Goal: Information Seeking & Learning: Check status

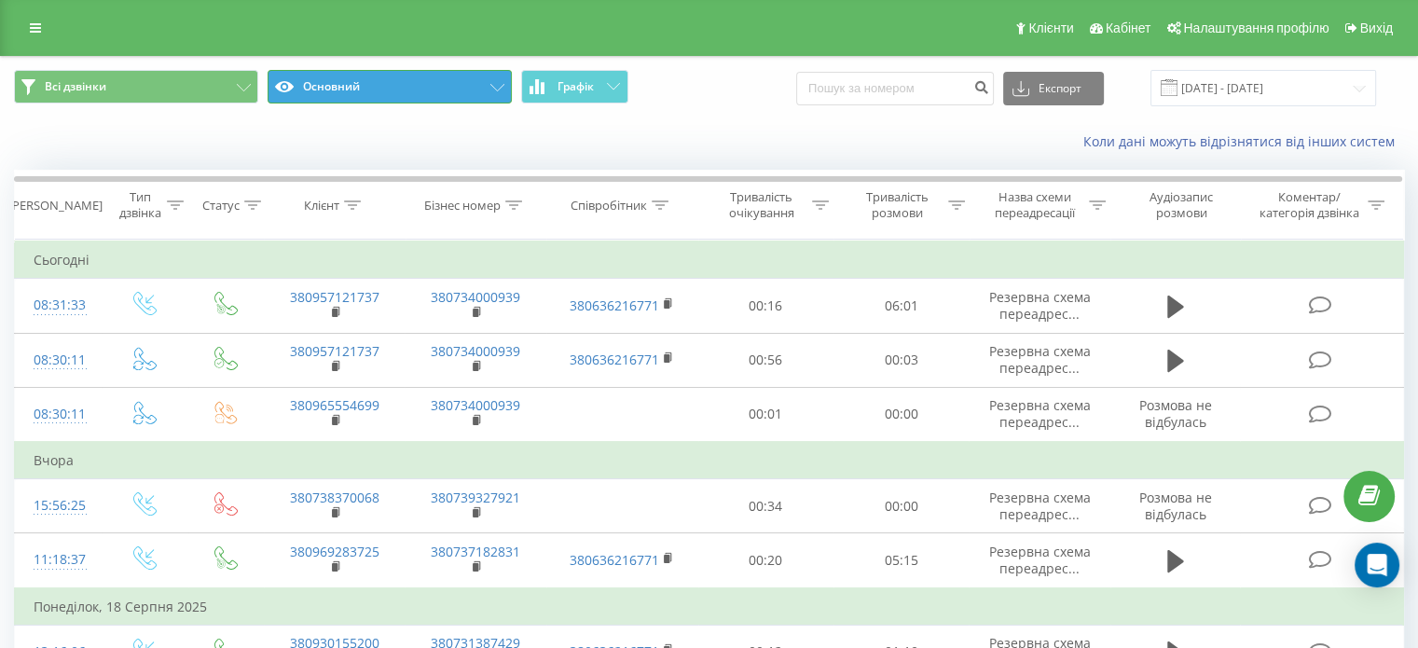
click at [350, 89] on button "Основний" at bounding box center [390, 87] width 244 height 34
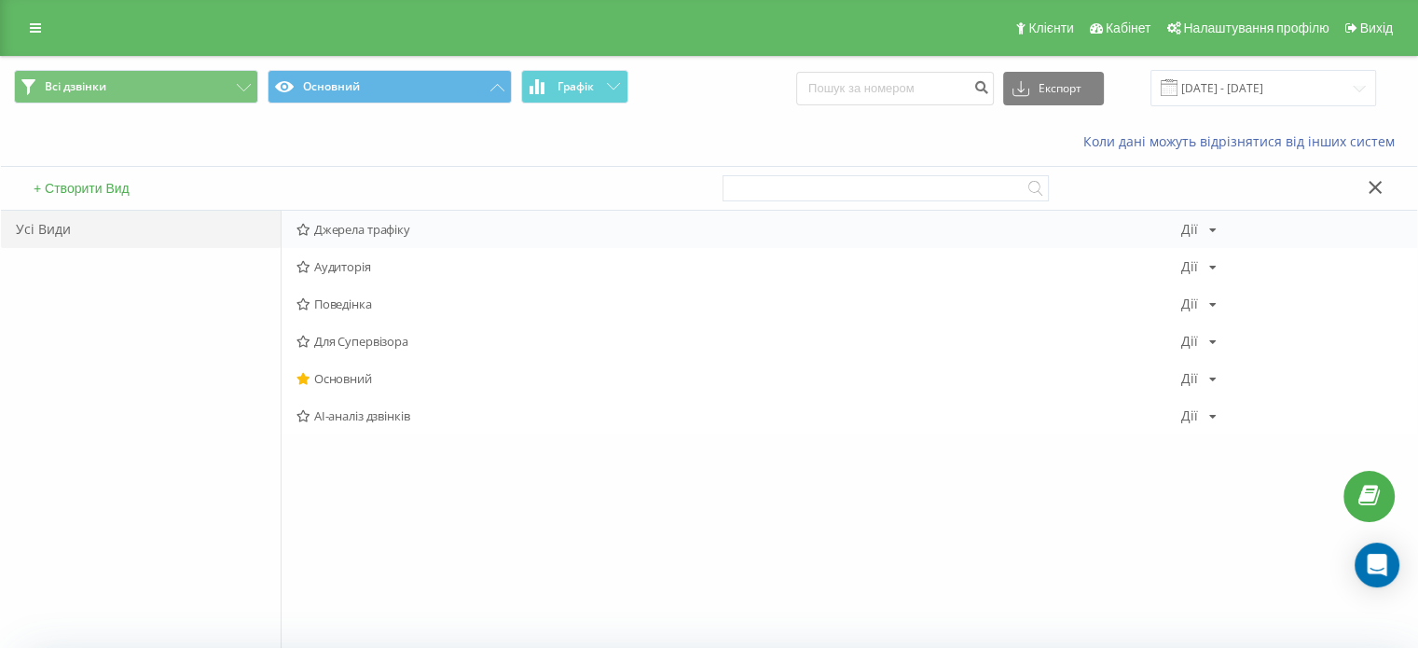
click at [319, 230] on span "Джерела трафіку" at bounding box center [739, 229] width 885 height 13
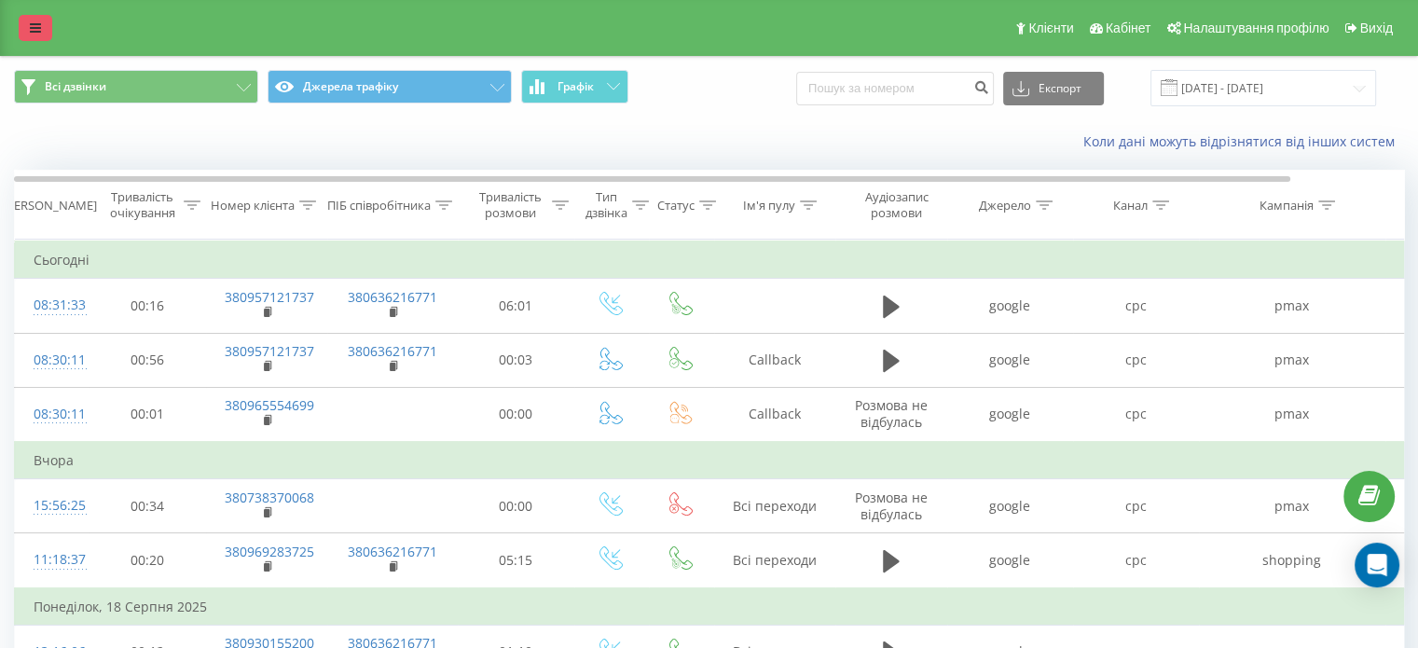
click at [40, 29] on icon at bounding box center [35, 27] width 11 height 13
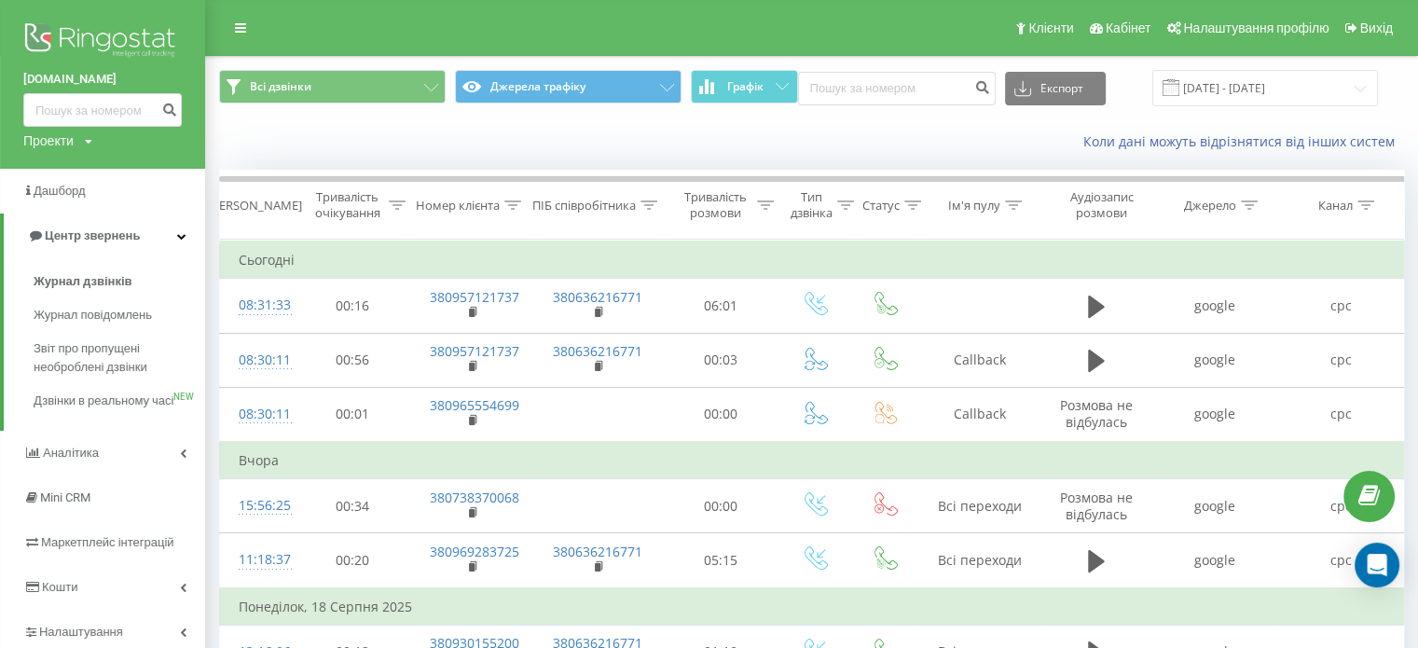
click at [87, 141] on icon at bounding box center [88, 141] width 7 height 11
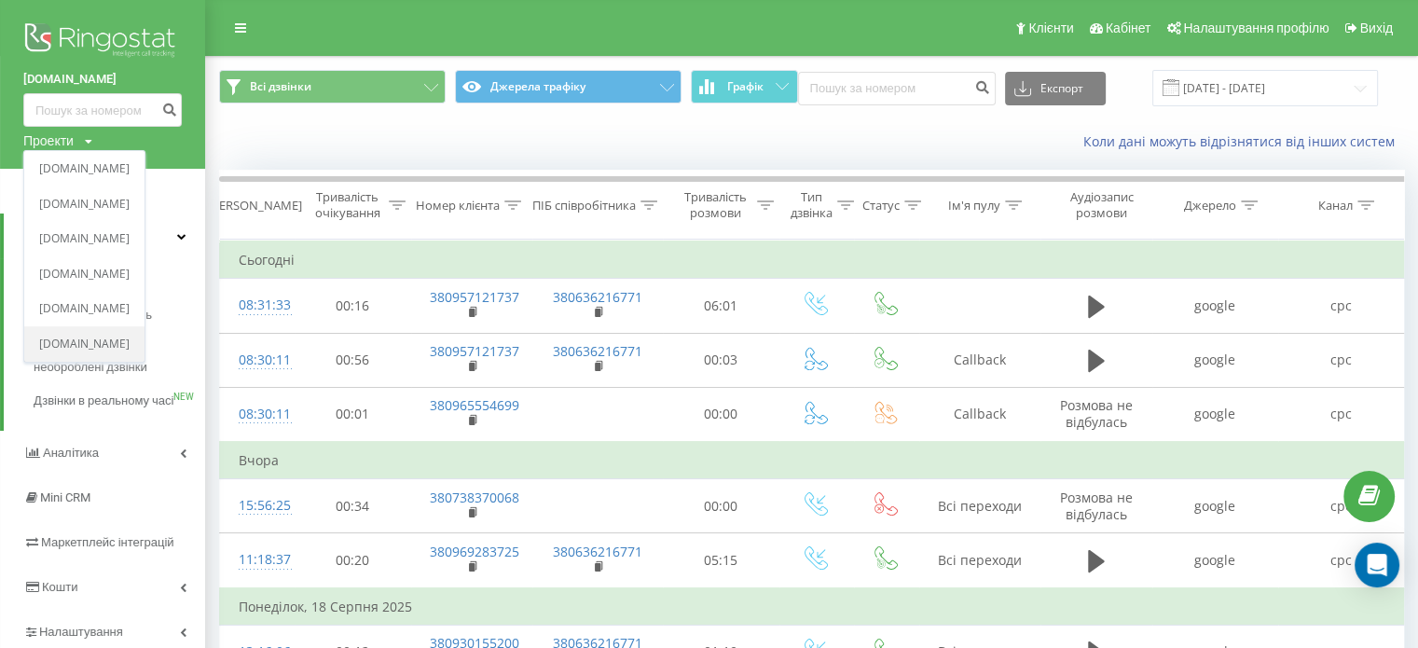
click at [108, 344] on link "[DOMAIN_NAME]" at bounding box center [84, 344] width 90 height 15
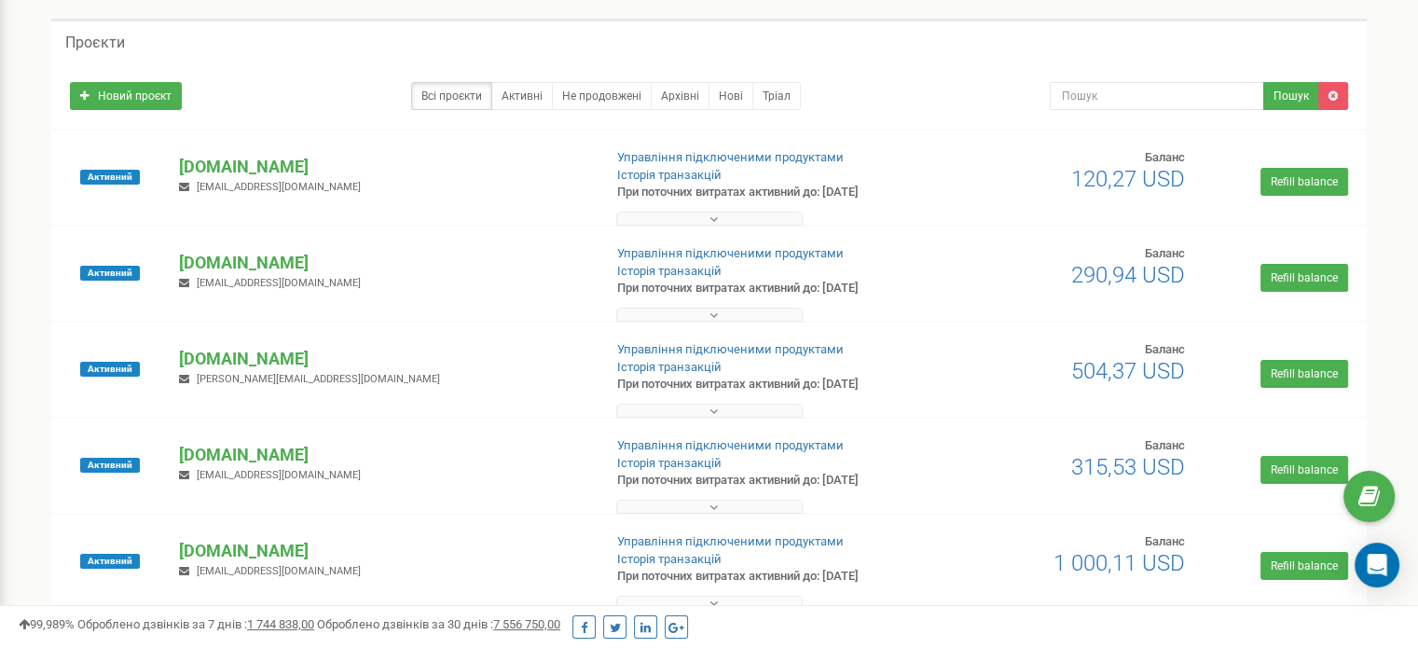
scroll to position [280, 0]
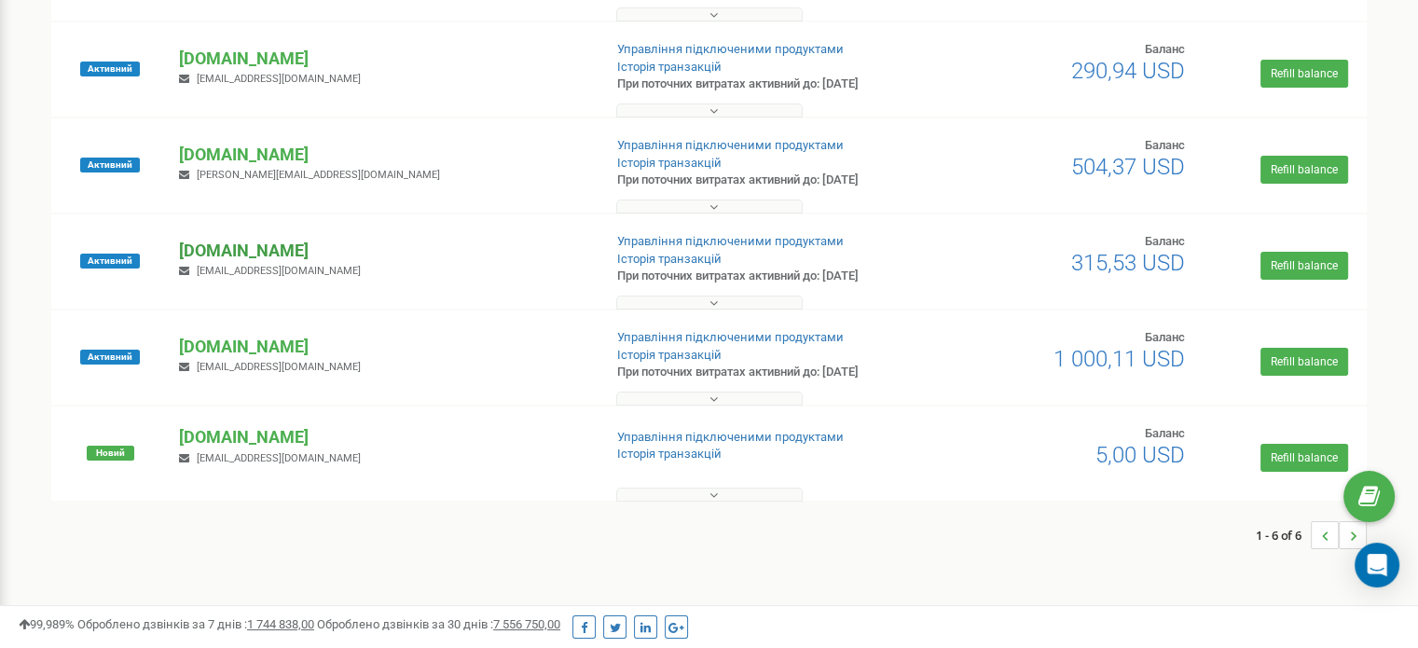
click at [235, 249] on p "[DOMAIN_NAME]" at bounding box center [383, 251] width 408 height 24
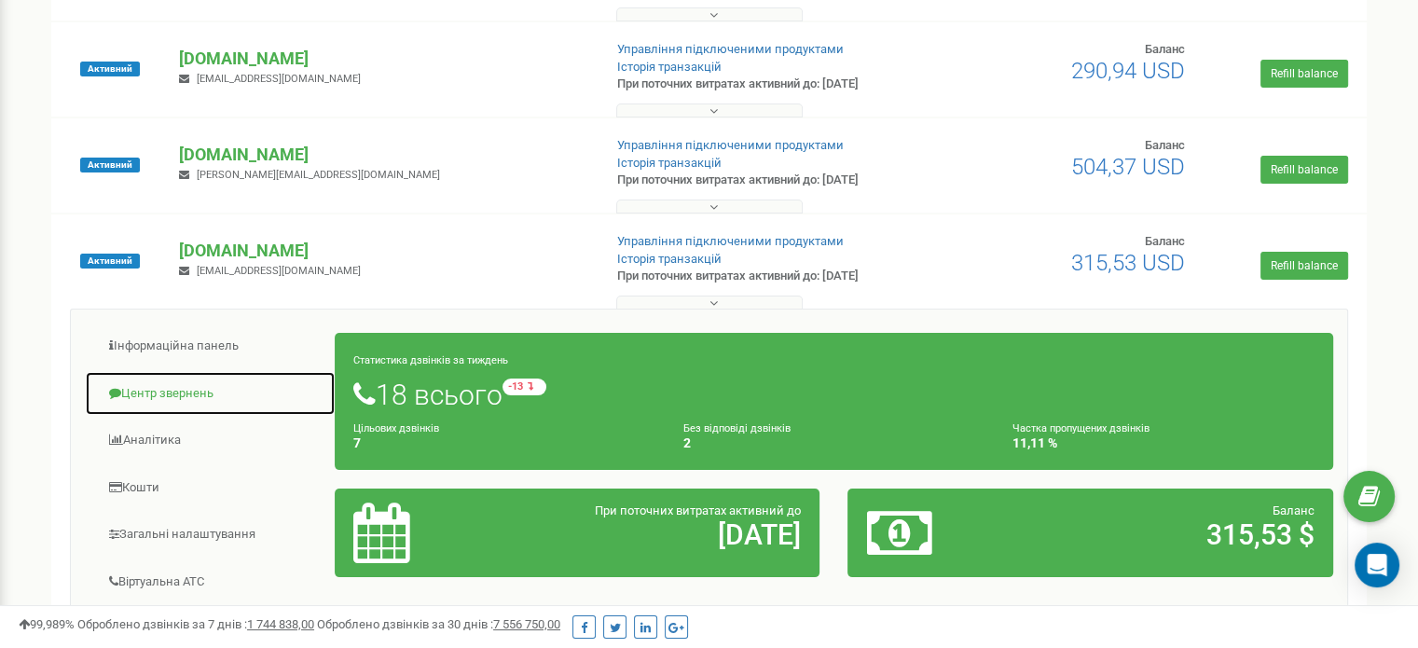
click at [181, 385] on link "Центр звернень" at bounding box center [210, 394] width 251 height 46
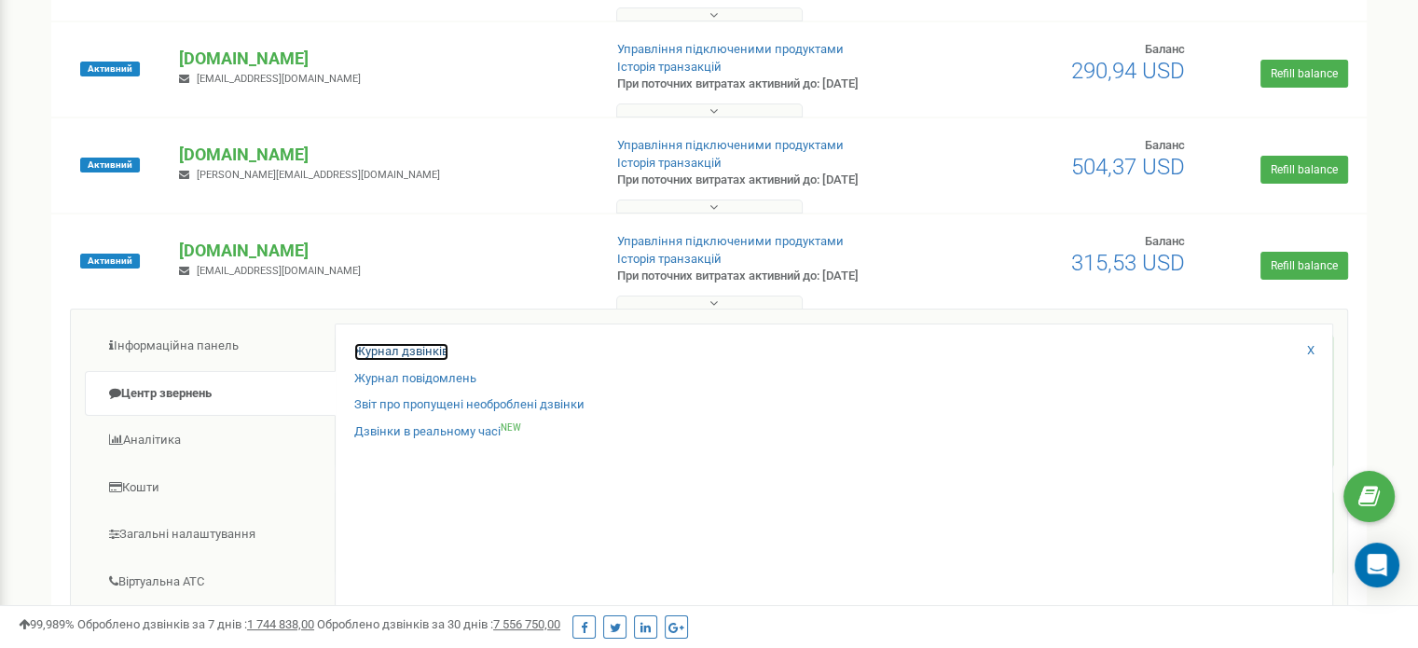
click at [395, 352] on link "Журнал дзвінків" at bounding box center [401, 352] width 94 height 18
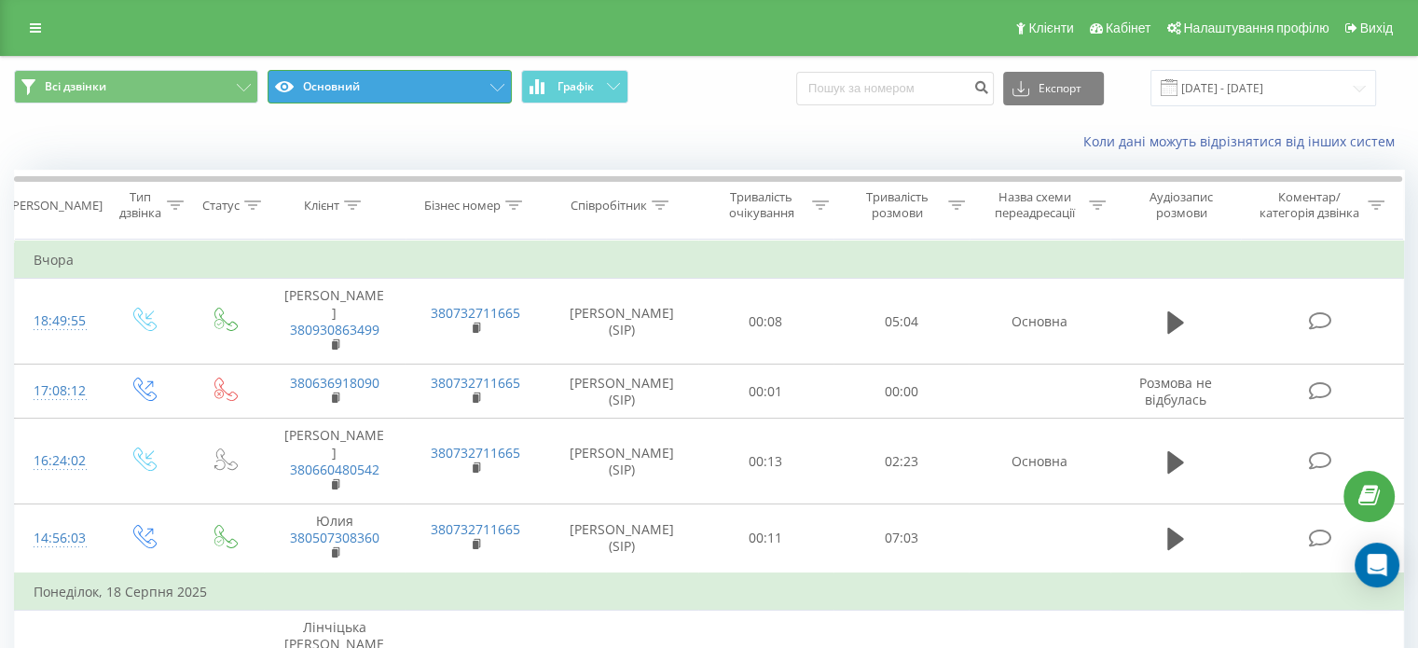
click at [323, 94] on button "Основний" at bounding box center [390, 87] width 244 height 34
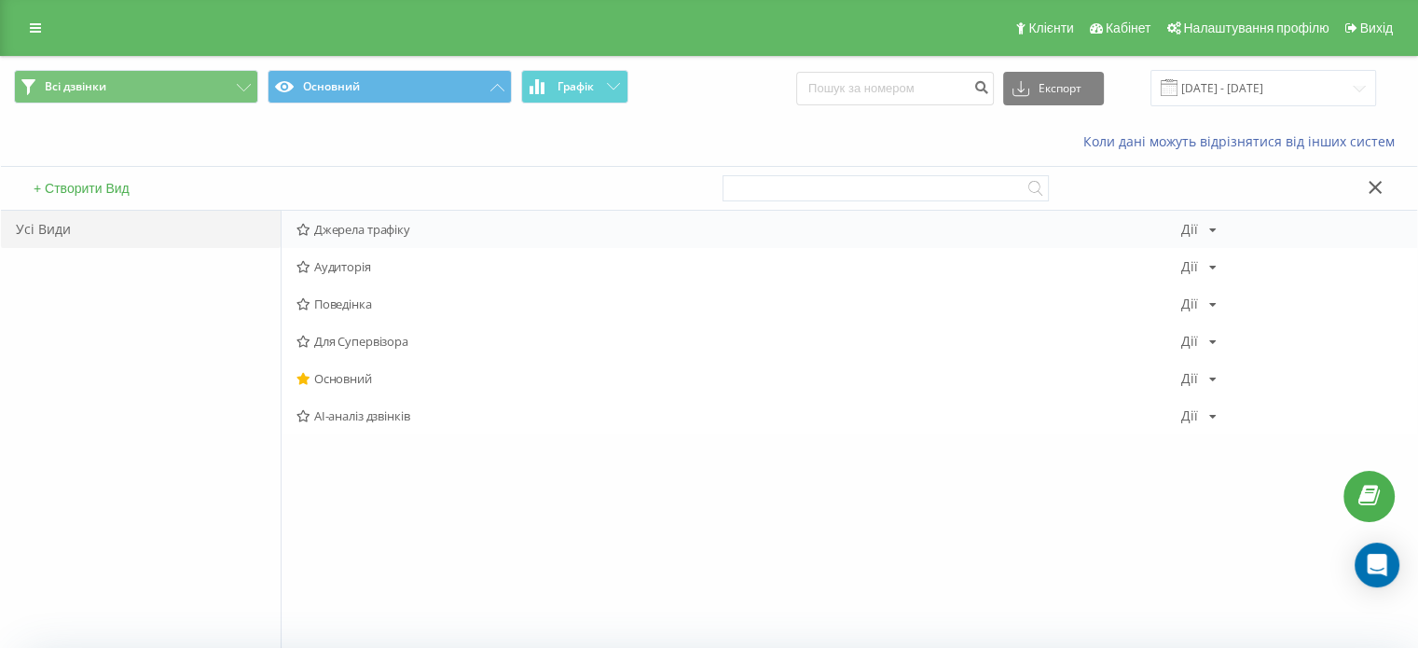
click at [354, 227] on span "Джерела трафіку" at bounding box center [739, 229] width 885 height 13
